Goal: Transaction & Acquisition: Obtain resource

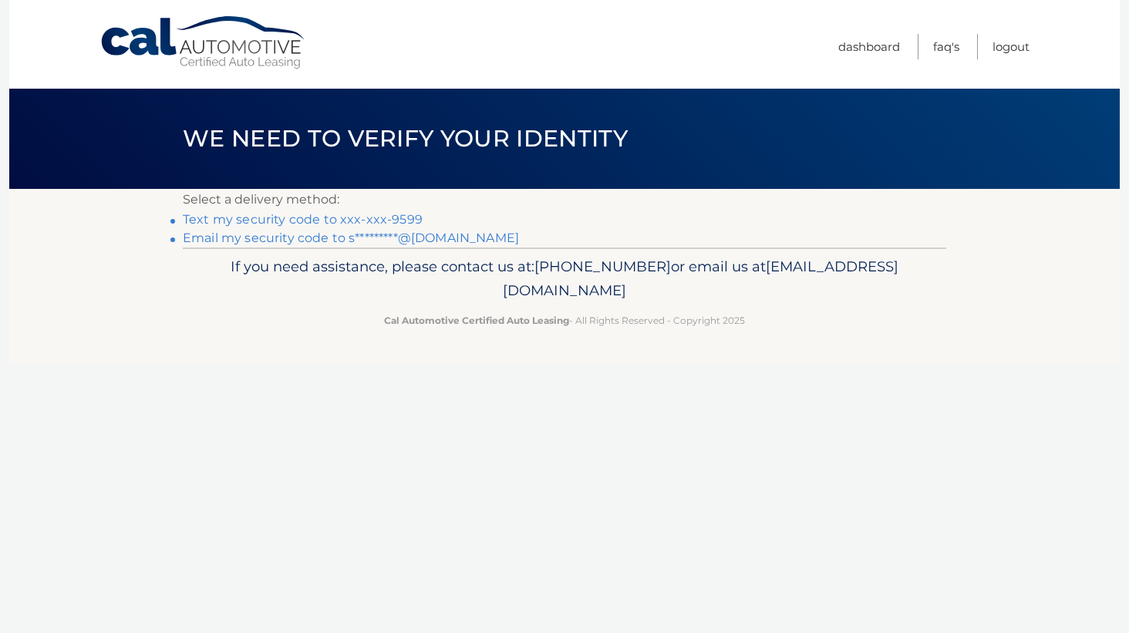
click at [455, 237] on link "Email my security code to s*********@gmail.com" at bounding box center [351, 238] width 336 height 15
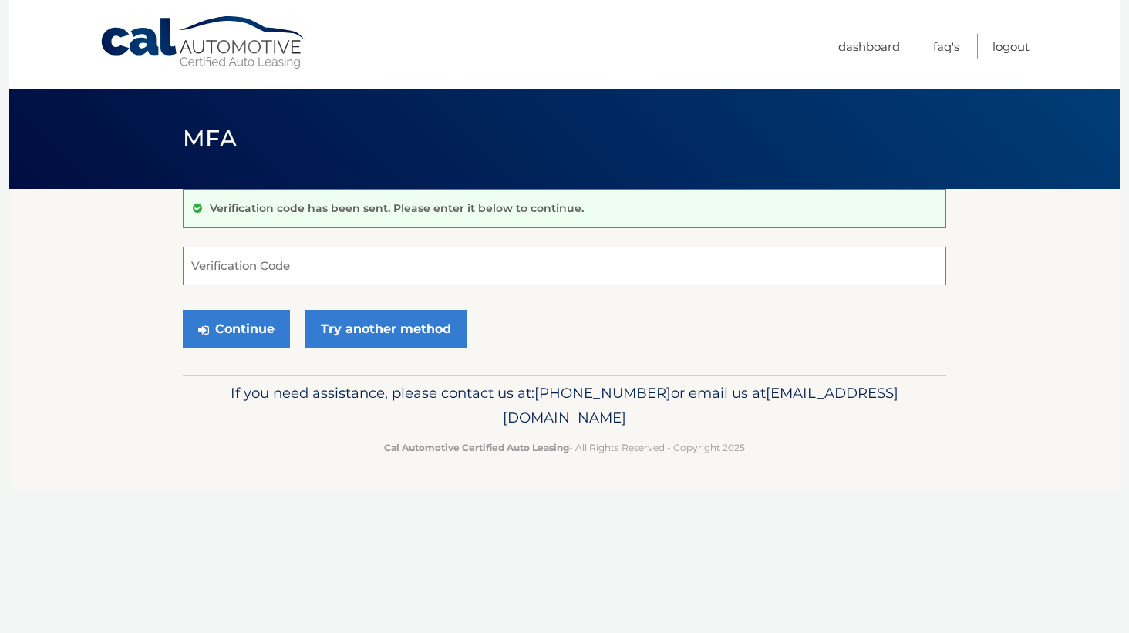
click at [444, 250] on input "Verification Code" at bounding box center [565, 266] width 764 height 39
type input "784289"
click at [255, 319] on button "Continue" at bounding box center [236, 329] width 107 height 39
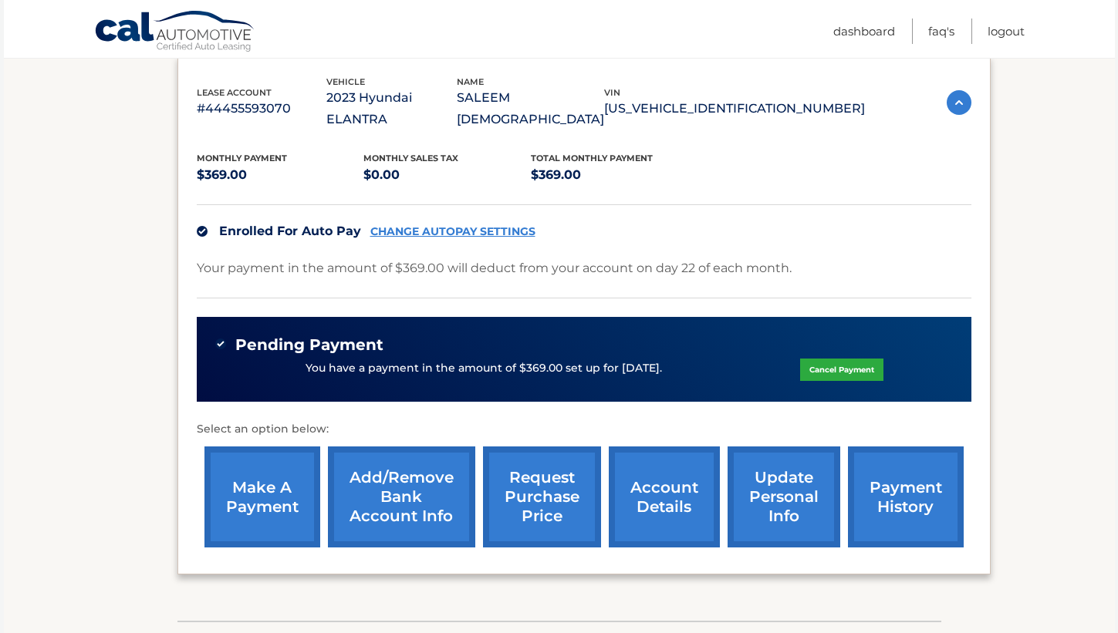
scroll to position [265, 0]
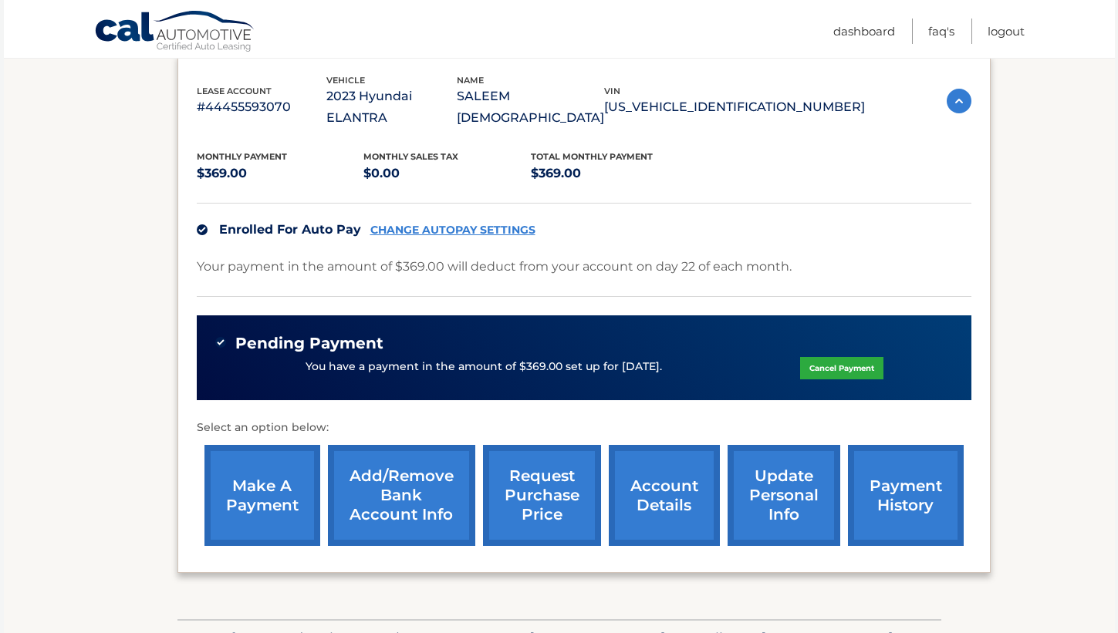
click at [501, 460] on link "request purchase price" at bounding box center [542, 495] width 118 height 101
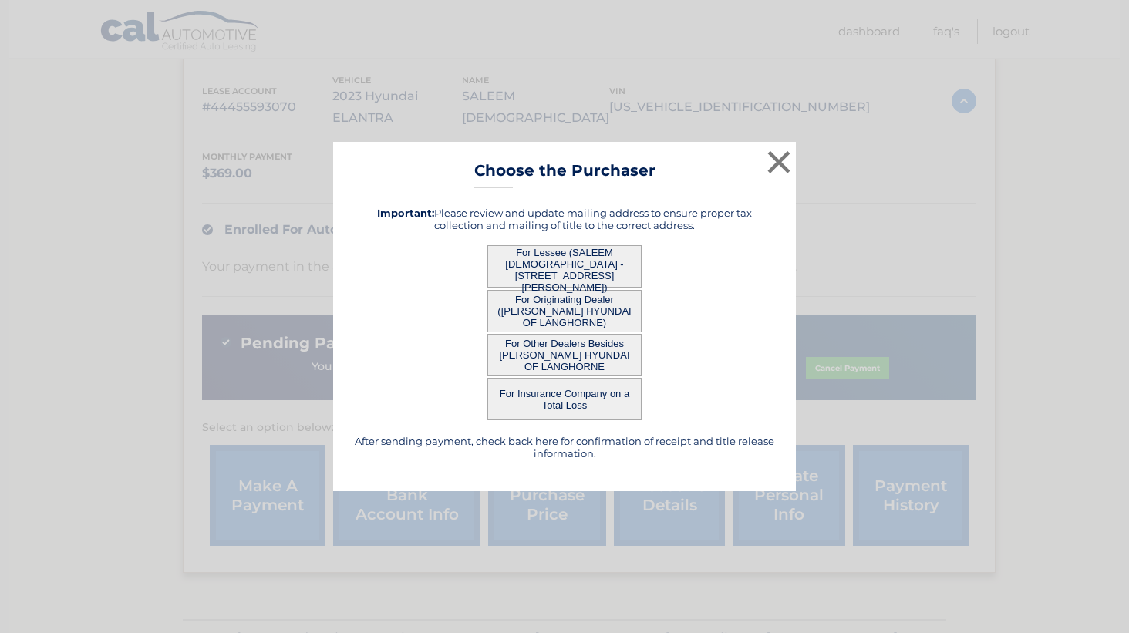
click at [525, 274] on button "For Lessee (SALEEM SUFI - 33 TERRAPIN LN, , HAMILTON, NJ 08619)" at bounding box center [564, 266] width 154 height 42
click at [525, 269] on button "For Lessee (SALEEM SUFI - 33 TERRAPIN LN, , HAMILTON, NJ 08619)" at bounding box center [564, 266] width 154 height 42
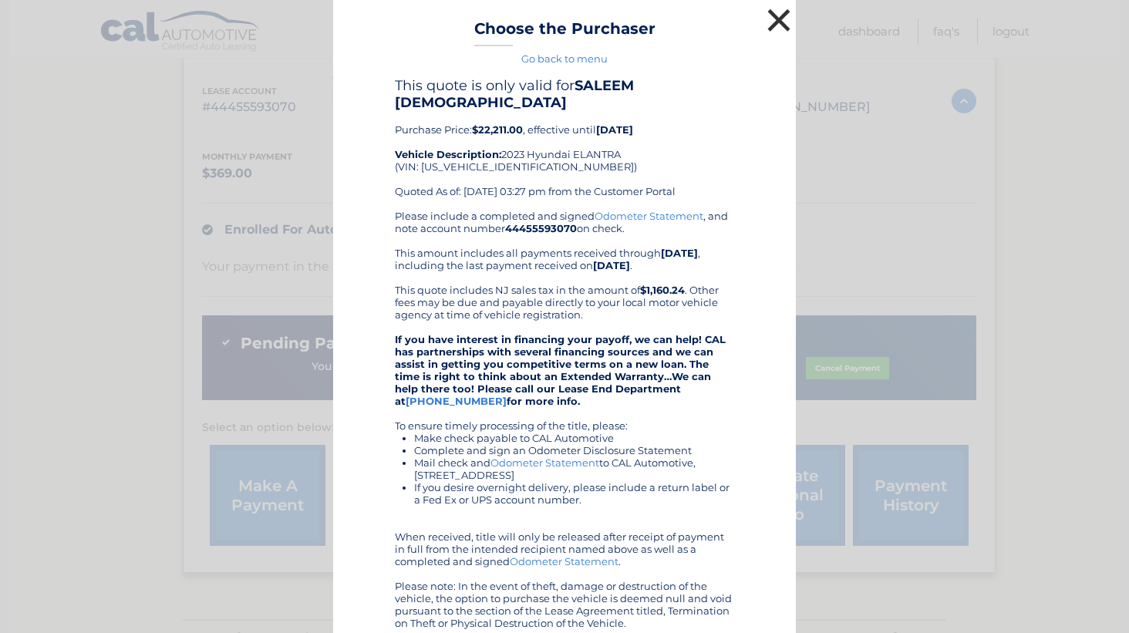
click at [764, 25] on button "×" at bounding box center [779, 20] width 31 height 31
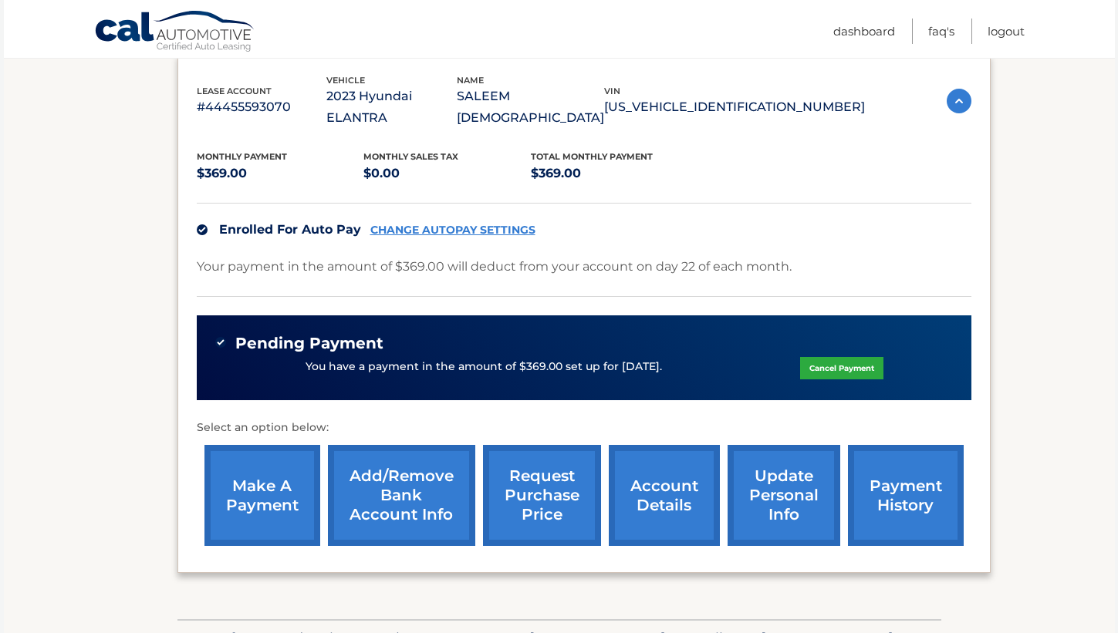
click at [557, 447] on link "request purchase price" at bounding box center [542, 495] width 118 height 101
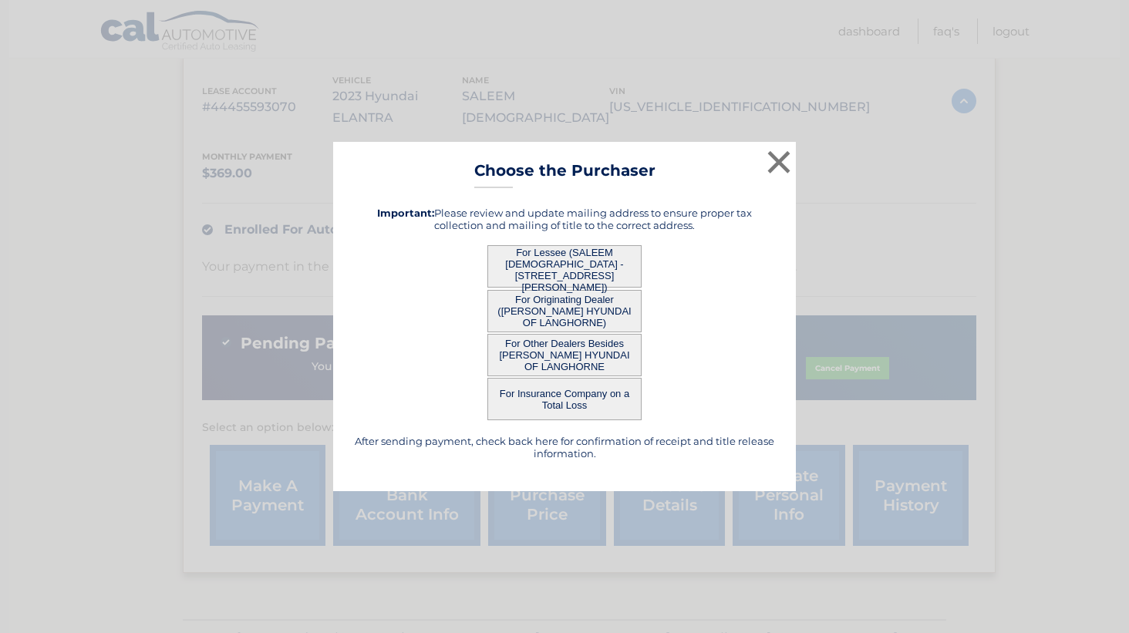
click at [585, 362] on button "For Other Dealers Besides FRED BEANS HYUNDAI OF LANGHORNE" at bounding box center [564, 355] width 154 height 42
click at [572, 354] on button "For Other Dealers Besides FRED BEANS HYUNDAI OF LANGHORNE" at bounding box center [564, 355] width 154 height 42
click at [548, 355] on button "For Other Dealers Besides FRED BEANS HYUNDAI OF LANGHORNE" at bounding box center [564, 355] width 154 height 42
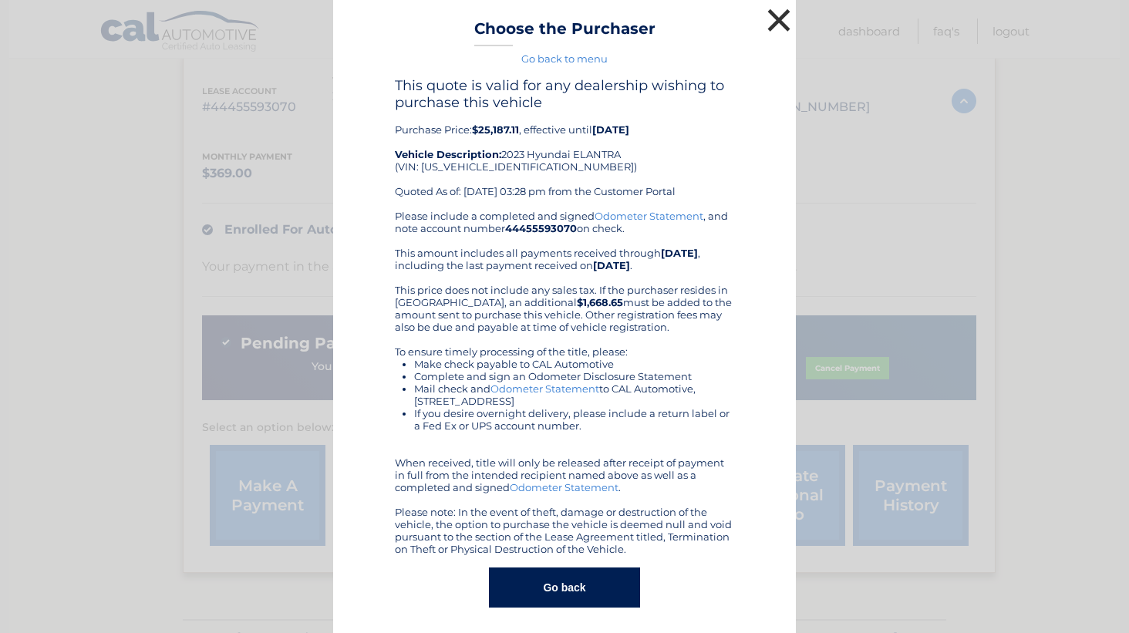
click at [780, 34] on button "×" at bounding box center [779, 20] width 31 height 31
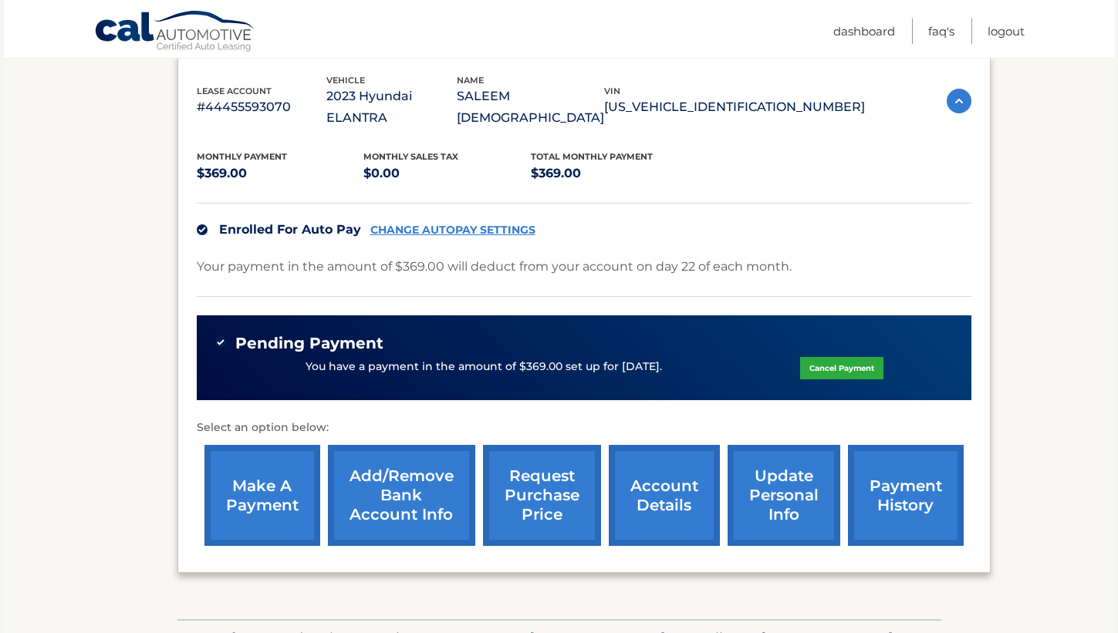
click at [553, 445] on link "request purchase price" at bounding box center [542, 495] width 118 height 101
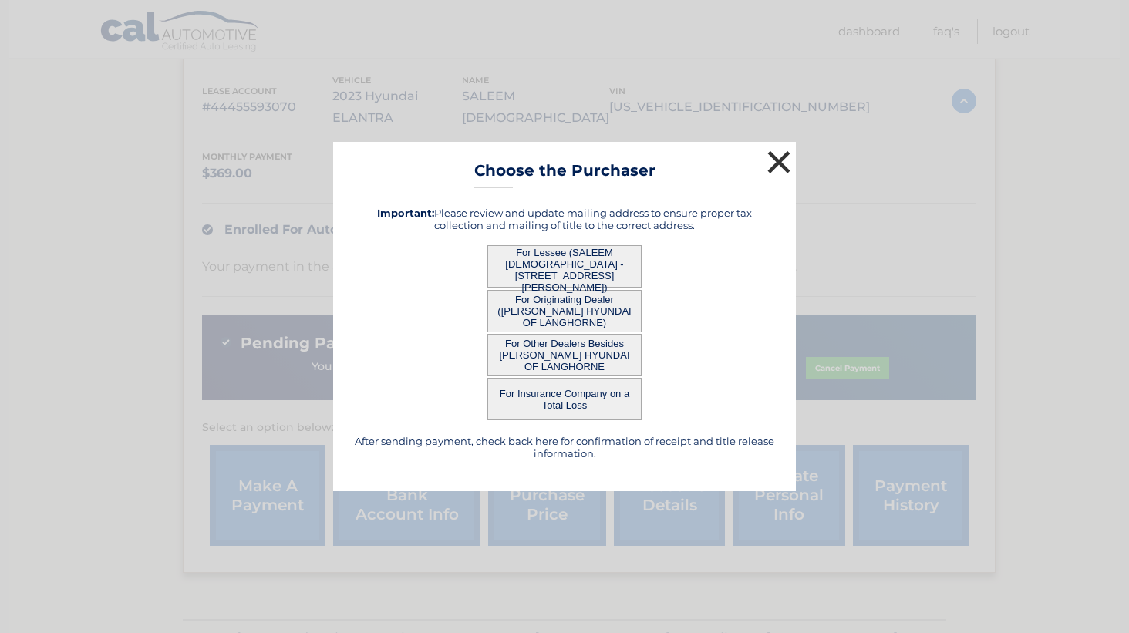
click at [781, 167] on button "×" at bounding box center [779, 162] width 31 height 31
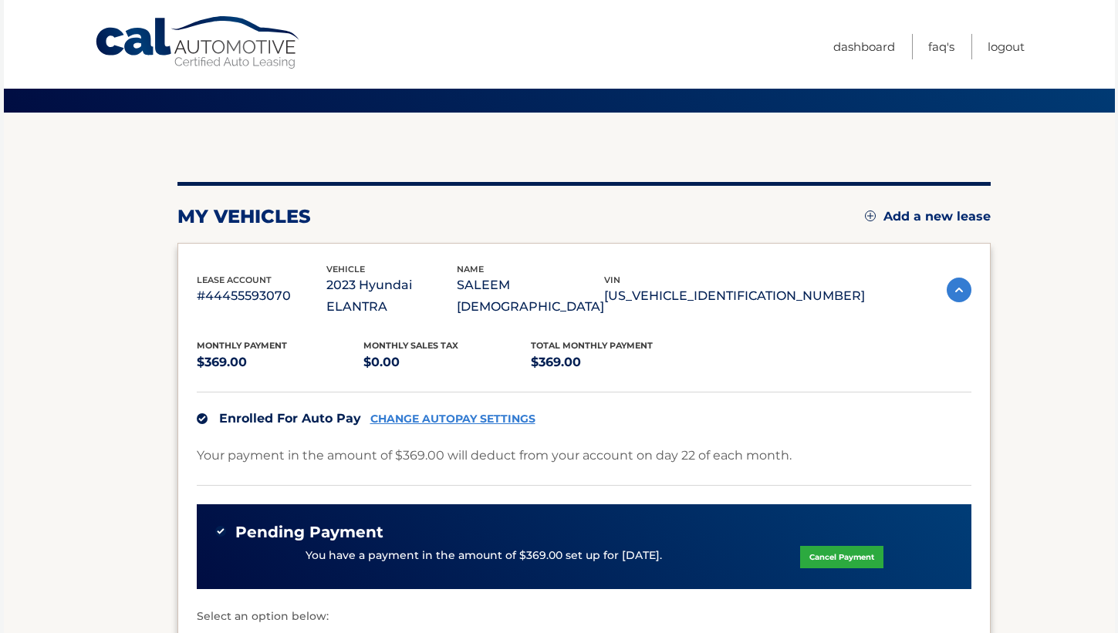
scroll to position [0, 0]
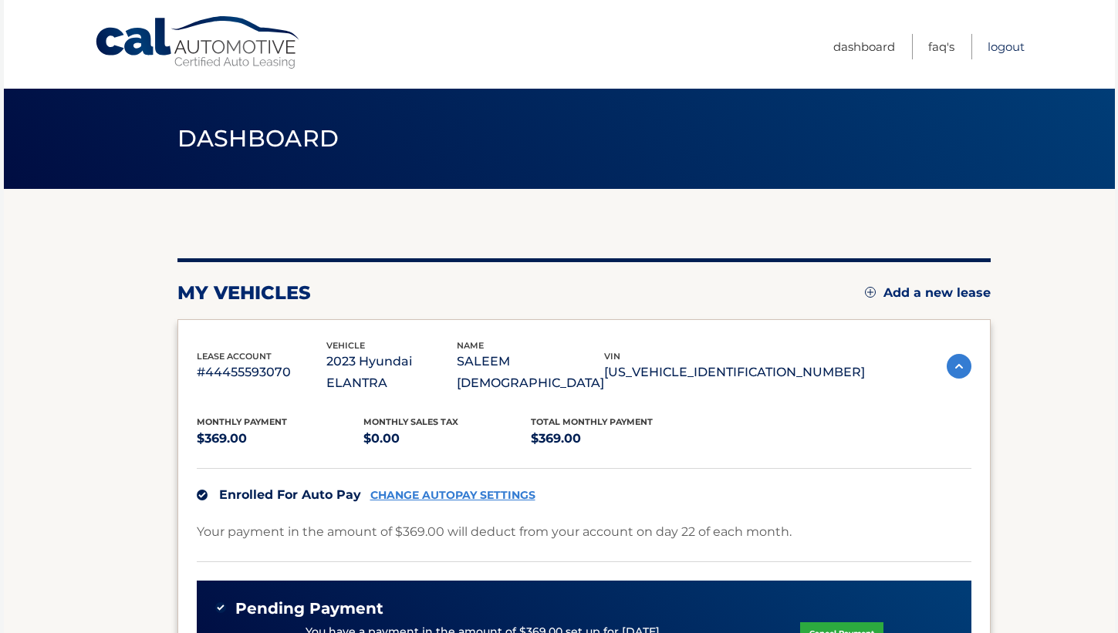
click at [991, 49] on link "Logout" at bounding box center [1005, 46] width 37 height 25
